Goal: Consume media (video, audio)

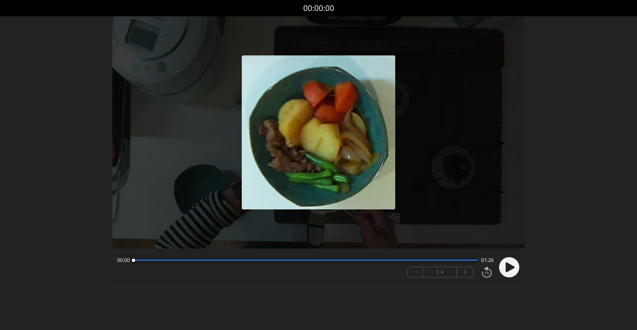
click at [504, 267] on circle at bounding box center [509, 267] width 20 height 20
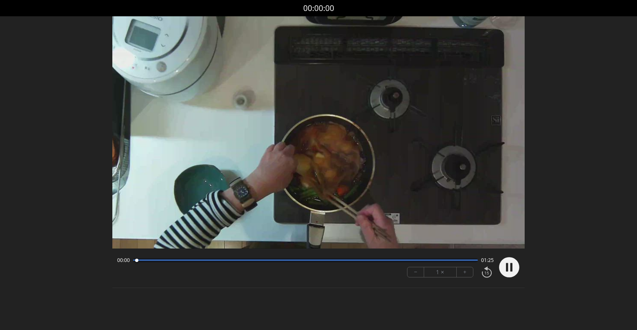
click at [464, 261] on div at bounding box center [305, 260] width 345 height 4
click at [453, 260] on div at bounding box center [305, 259] width 345 height 1
click at [407, 262] on div at bounding box center [305, 260] width 345 height 4
click at [465, 272] on button "+" at bounding box center [465, 272] width 16 height 10
click at [468, 272] on button "+" at bounding box center [465, 272] width 16 height 10
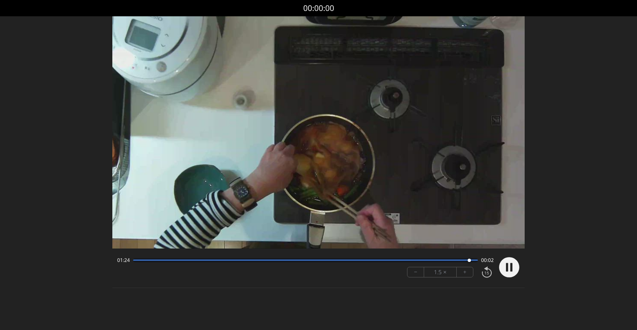
click at [307, 261] on div at bounding box center [305, 260] width 345 height 4
click at [464, 272] on button "+" at bounding box center [465, 272] width 16 height 10
click at [137, 261] on div at bounding box center [305, 260] width 345 height 4
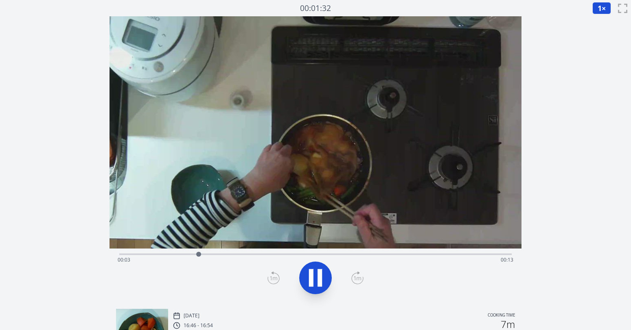
drag, startPoint x: 319, startPoint y: 269, endPoint x: 352, endPoint y: 165, distance: 108.6
click at [319, 269] on icon at bounding box center [320, 278] width 4 height 18
